Goal: Subscribe to service/newsletter

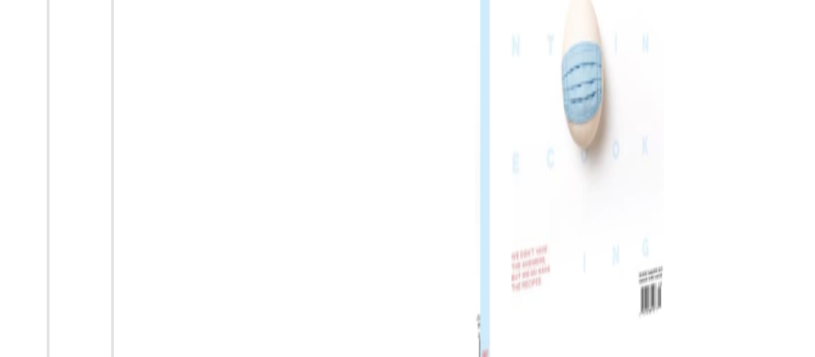
scroll to position [974, 0]
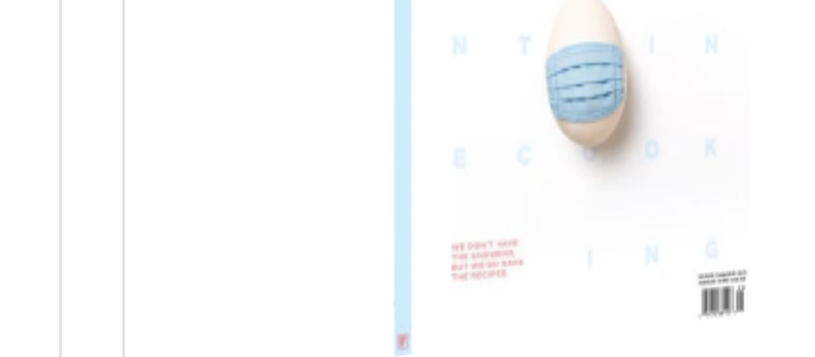
click at [626, 161] on div at bounding box center [646, 97] width 184 height 180
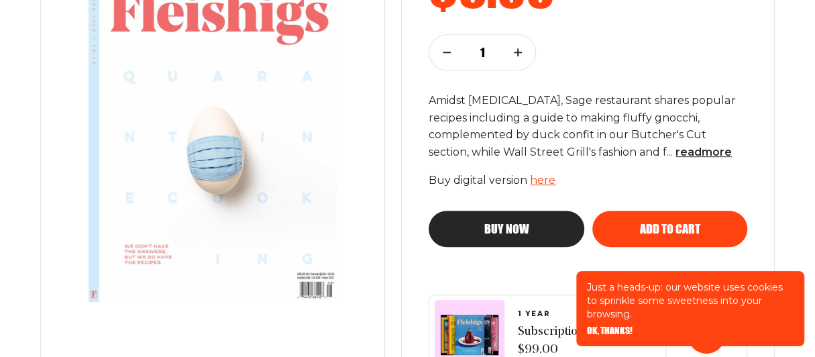
scroll to position [354, 0]
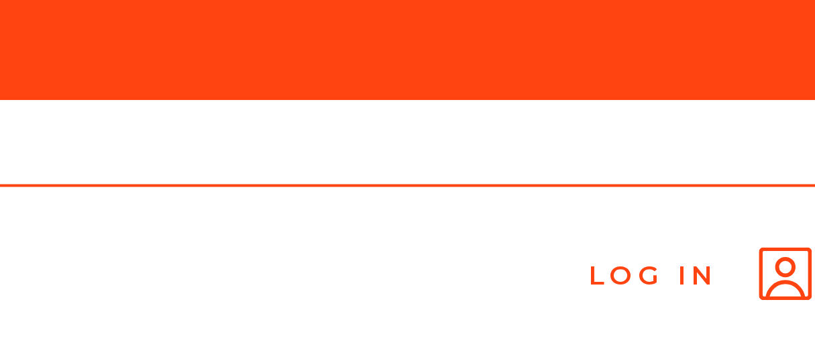
click at [716, 7] on div "Subscribe To Fleishigs Here" at bounding box center [407, 12] width 815 height 25
